Goal: Information Seeking & Learning: Understand process/instructions

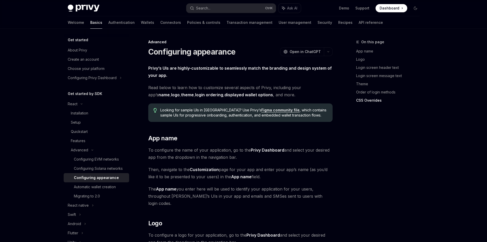
scroll to position [1283, 0]
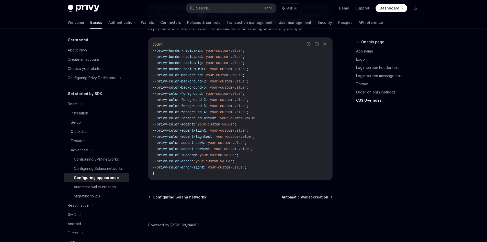
drag, startPoint x: 333, startPoint y: 159, endPoint x: 336, endPoint y: 160, distance: 3.7
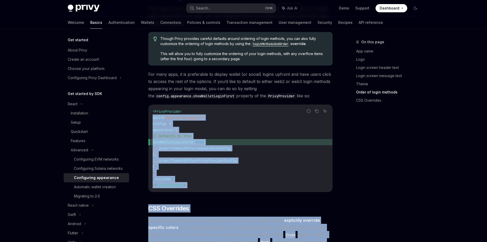
scroll to position [1028, 0]
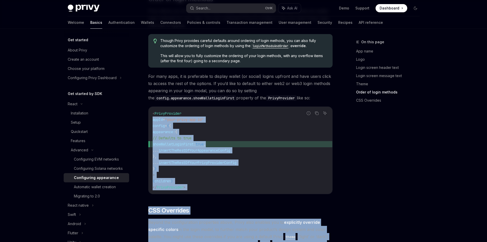
drag, startPoint x: 215, startPoint y: 185, endPoint x: 151, endPoint y: 103, distance: 104.7
click at [151, 107] on div "< PrivyProvider appId = "your-privy-app-id" config = { { appearance: { // Defau…" at bounding box center [241, 150] width 184 height 87
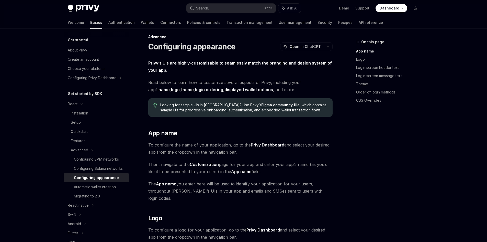
scroll to position [0, 0]
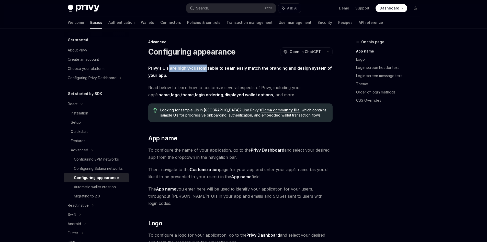
drag, startPoint x: 174, startPoint y: 66, endPoint x: 217, endPoint y: 63, distance: 42.4
click at [210, 69] on strong "Privy’s UIs are highly-customizable to seamlessly match the branding and design…" at bounding box center [240, 71] width 184 height 12
click at [80, 141] on div "Features" at bounding box center [78, 141] width 15 height 6
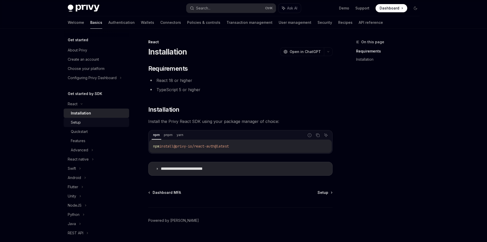
click at [78, 120] on div "Setup" at bounding box center [76, 122] width 10 height 6
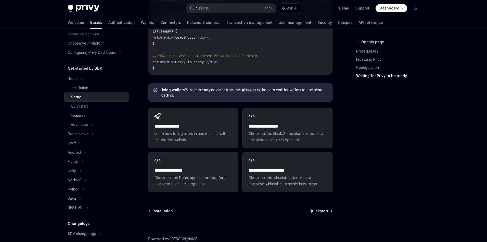
scroll to position [614, 0]
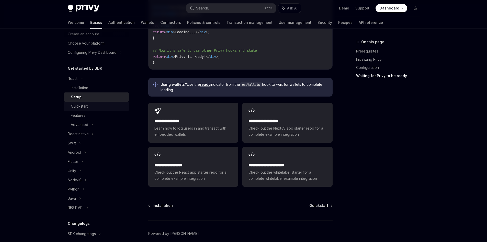
click at [98, 105] on div "Quickstart" at bounding box center [98, 106] width 55 height 6
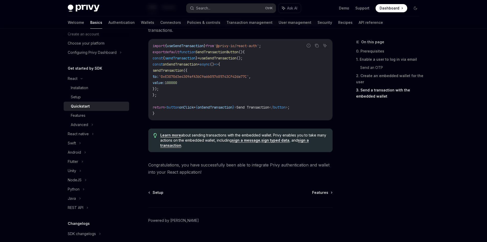
scroll to position [500, 0]
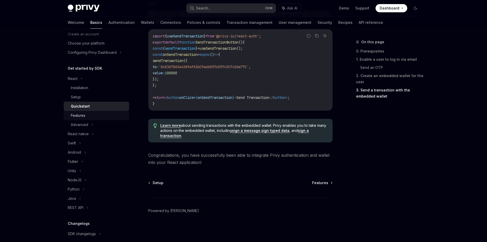
click at [102, 115] on div "Features" at bounding box center [98, 115] width 55 height 6
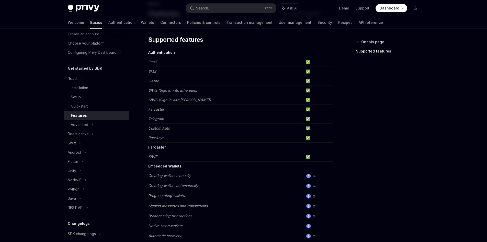
scroll to position [51, 0]
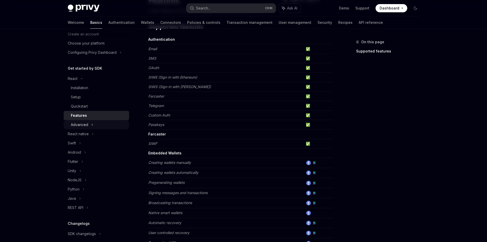
click at [96, 126] on div "Advanced" at bounding box center [96, 124] width 65 height 9
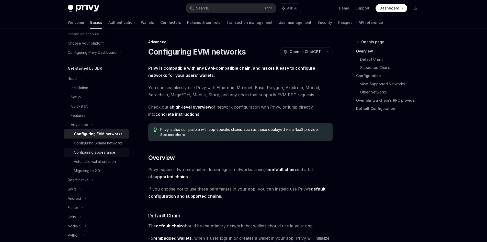
click at [100, 155] on div "Configuring appearance" at bounding box center [94, 152] width 41 height 6
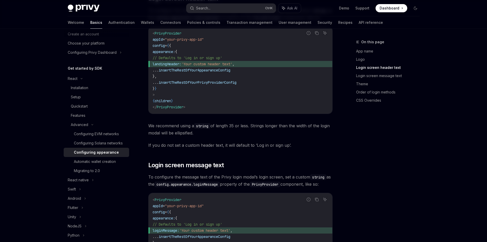
scroll to position [383, 0]
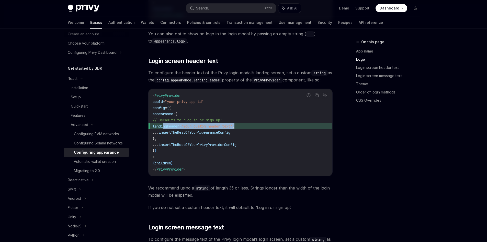
drag, startPoint x: 164, startPoint y: 119, endPoint x: 252, endPoint y: 120, distance: 88.2
click at [253, 123] on span "landingHeader: 'Your custom header text' ," at bounding box center [241, 126] width 176 height 6
click at [234, 124] on span "," at bounding box center [233, 126] width 2 height 5
drag, startPoint x: 255, startPoint y: 120, endPoint x: 164, endPoint y: 121, distance: 90.8
click at [164, 123] on span "landingHeader: 'Your custom header text' ," at bounding box center [241, 126] width 176 height 6
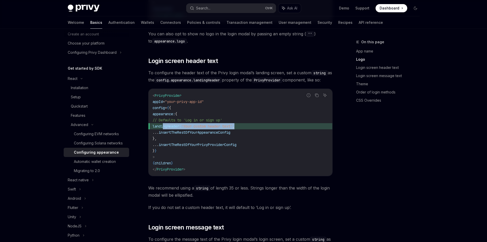
click at [164, 124] on span "landingHeader:" at bounding box center [167, 126] width 29 height 5
click at [166, 124] on span "landingHeader:" at bounding box center [167, 126] width 29 height 5
drag, startPoint x: 165, startPoint y: 118, endPoint x: 262, endPoint y: 118, distance: 96.4
click at [262, 123] on span "landingHeader: 'Your custom header text' ," at bounding box center [241, 126] width 176 height 6
copy span "landingHeader: 'Your custom header text' ,"
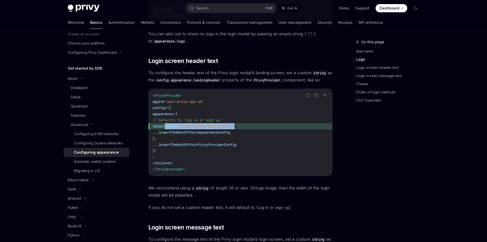
click at [181, 124] on span "landingHeader:" at bounding box center [167, 126] width 29 height 5
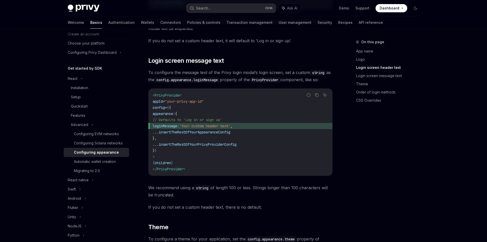
scroll to position [562, 0]
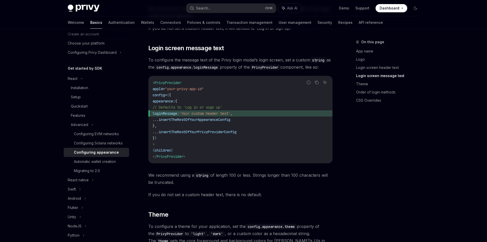
click at [170, 111] on span "loginMessage:" at bounding box center [166, 113] width 27 height 5
copy span "loginMessage"
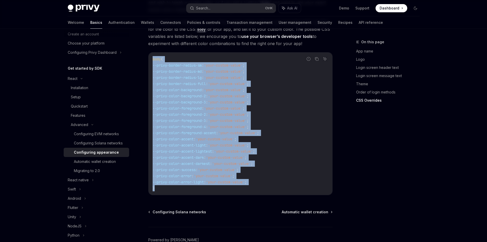
scroll to position [1278, 0]
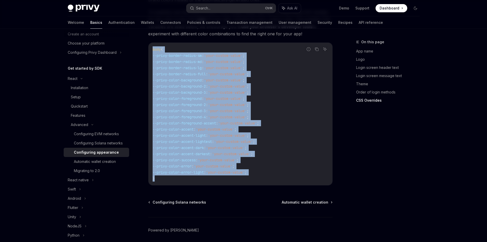
drag, startPoint x: 153, startPoint y: 112, endPoint x: 259, endPoint y: 166, distance: 119.4
click at [259, 166] on code "body { --privy-border-radius-sm : 'your-custom-value' ; --privy-border-radius-m…" at bounding box center [241, 113] width 176 height 135
copy code "body { --privy-border-radius-sm : 'your-custom-value' ; --privy-border-radius-m…"
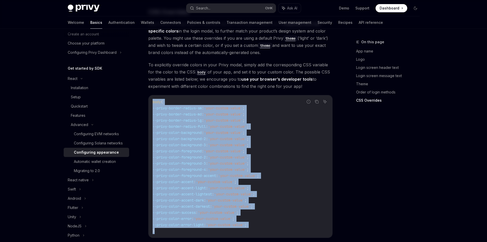
scroll to position [1227, 0]
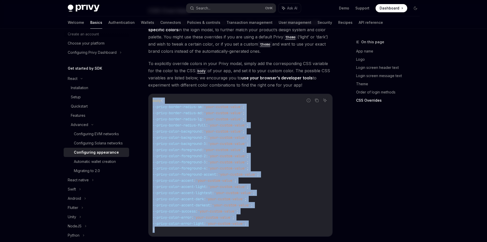
click at [306, 148] on code "body { --privy-border-radius-sm : 'your-custom-value' ; --privy-border-radius-m…" at bounding box center [241, 164] width 176 height 135
drag, startPoint x: 240, startPoint y: 216, endPoint x: 152, endPoint y: 86, distance: 157.2
click at [152, 94] on div "body { --privy-border-radius-sm : 'your-custom-value' ; --privy-border-radius-m…" at bounding box center [241, 165] width 184 height 142
copy code "body { --privy-border-radius-sm : 'your-custom-value' ; --privy-border-radius-m…"
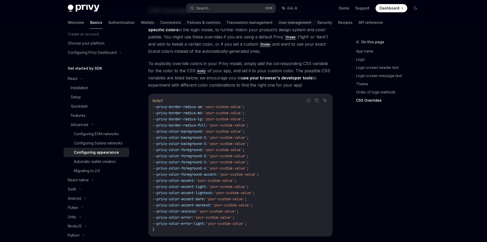
click at [349, 136] on div "On this page App name Logo Login screen header text Login screen message text T…" at bounding box center [385, 140] width 78 height 203
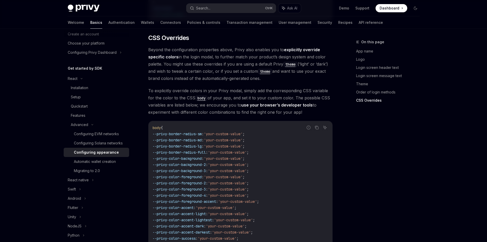
scroll to position [1181, 0]
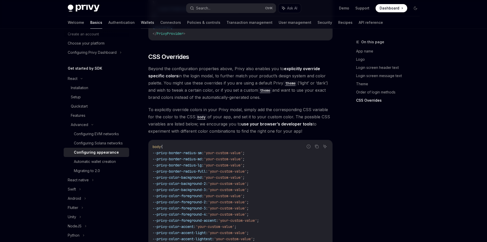
click at [141, 22] on link "Wallets" at bounding box center [147, 22] width 13 height 12
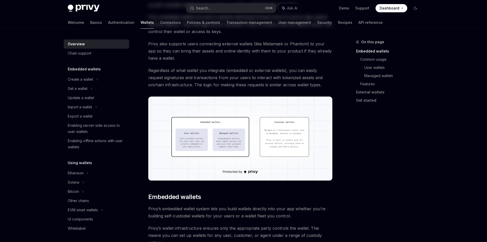
scroll to position [102, 0]
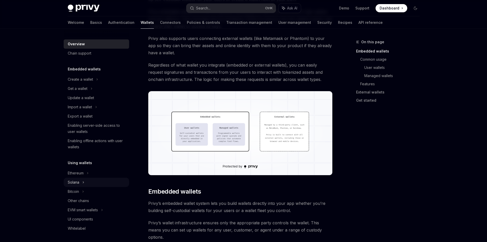
click at [87, 184] on div "Solana" at bounding box center [96, 181] width 65 height 9
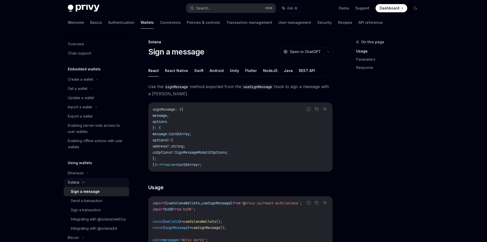
click at [92, 183] on div "Solana" at bounding box center [96, 181] width 65 height 9
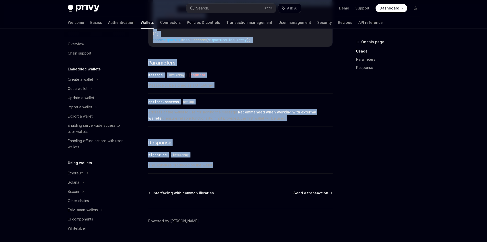
scroll to position [273, 0]
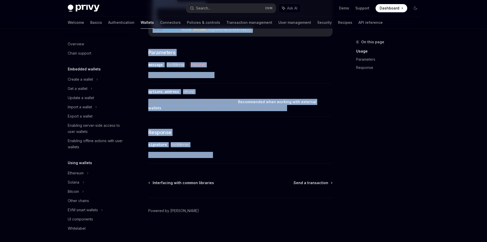
drag, startPoint x: 148, startPoint y: 84, endPoint x: 318, endPoint y: 151, distance: 183.5
click at [318, 151] on div "[PERSON_NAME] Sign a message OpenAI Open in ChatGPT OpenAI Open in ChatGPT Reac…" at bounding box center [192, 5] width 282 height 474
copy div "Lor ips doloRsitame consec adipisci elit sed doeIusmOdtempo inci ut labo e dolo…"
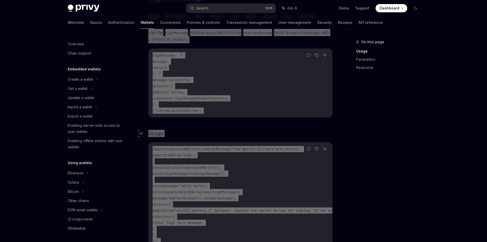
scroll to position [0, 0]
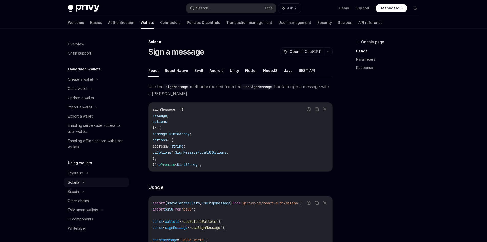
click at [108, 185] on div "Solana" at bounding box center [96, 181] width 65 height 9
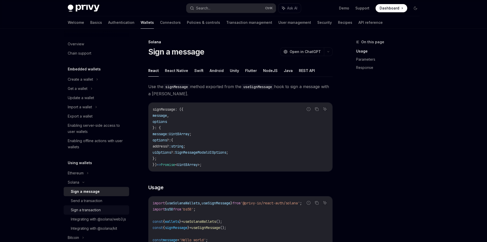
click at [102, 209] on div "Sign a transaction" at bounding box center [98, 210] width 55 height 6
type textarea "*"
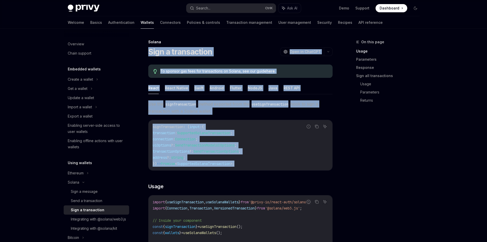
drag, startPoint x: 145, startPoint y: 51, endPoint x: 302, endPoint y: 165, distance: 193.4
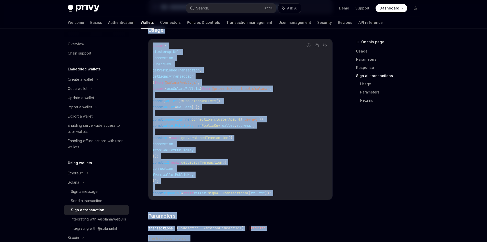
scroll to position [741, 0]
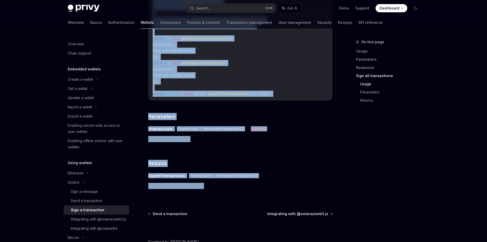
drag, startPoint x: 145, startPoint y: 105, endPoint x: 289, endPoint y: 185, distance: 164.2
copy div "Lor ips doloRsitametcon adipis elitsedd eius tem incIdidUntutlabore etdo ma ali…"
click at [417, 74] on link "Sign all transactions" at bounding box center [389, 76] width 67 height 8
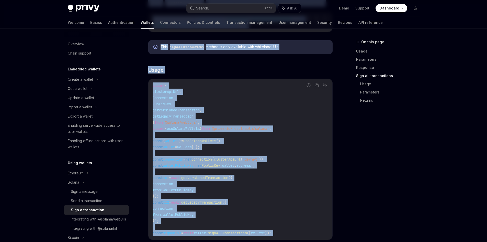
scroll to position [553, 0]
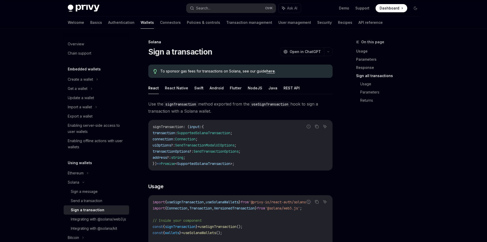
scroll to position [553, 0]
